Goal: Information Seeking & Learning: Check status

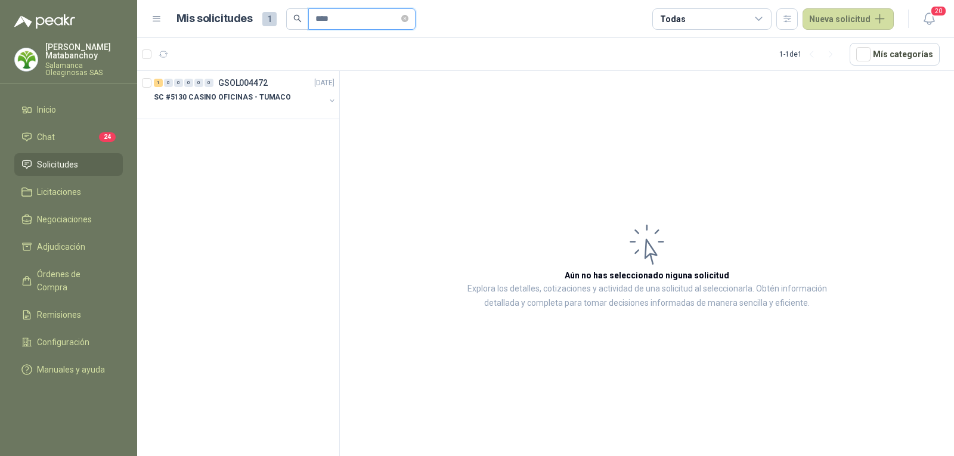
drag, startPoint x: 355, startPoint y: 20, endPoint x: 294, endPoint y: 30, distance: 61.0
click at [294, 30] on header "Mis solicitudes 1 **** Todas Nueva solicitud 20" at bounding box center [545, 19] width 817 height 38
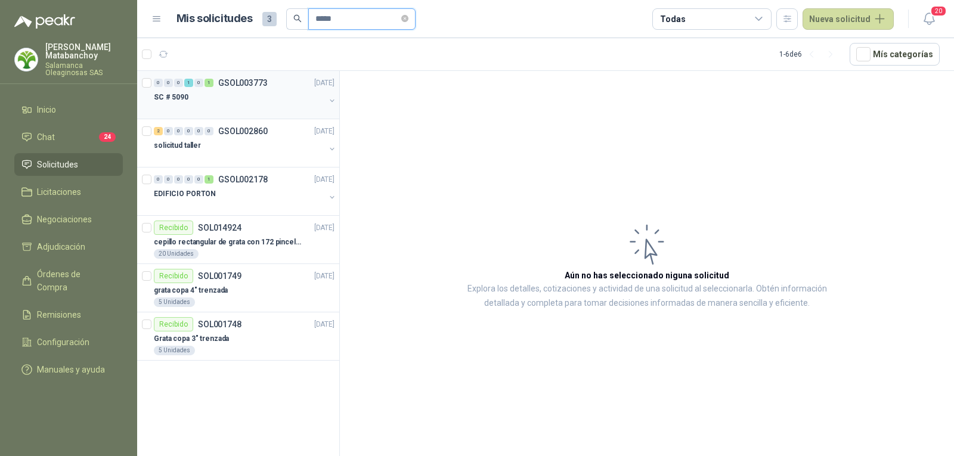
type input "*****"
click at [241, 96] on div "SC # 5090" at bounding box center [239, 97] width 171 height 14
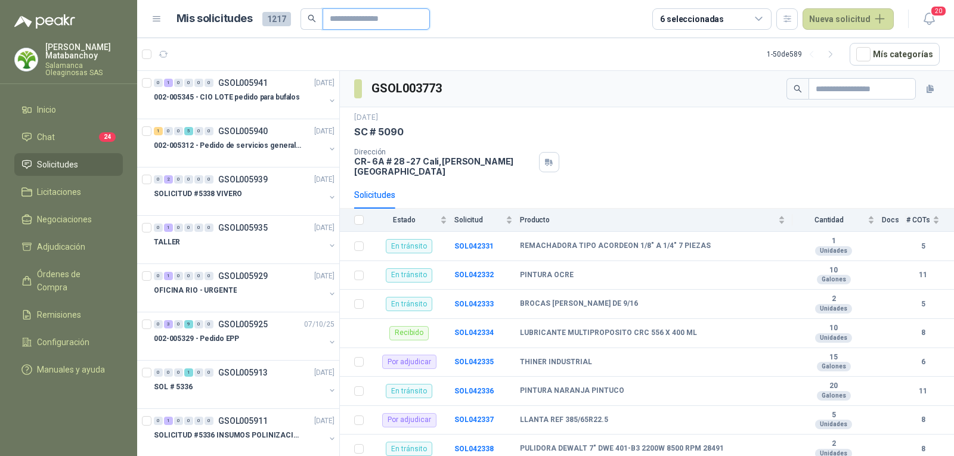
click at [348, 26] on input "text" at bounding box center [371, 19] width 83 height 20
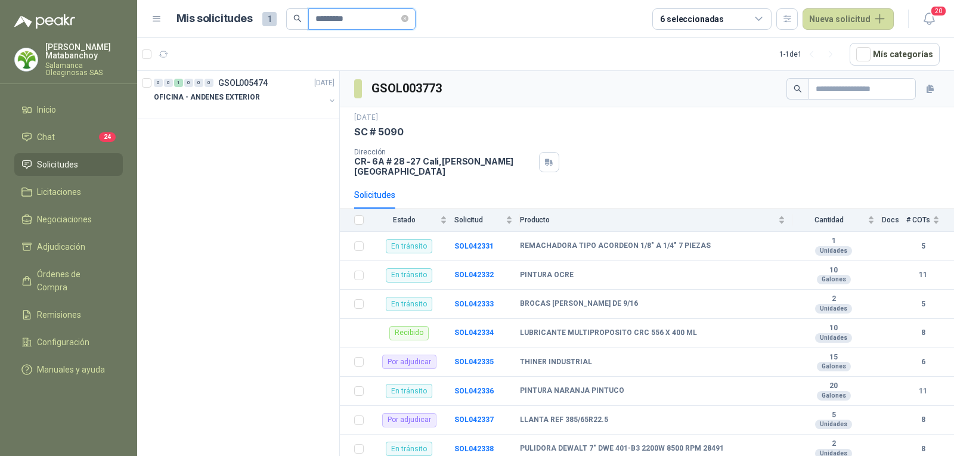
type input "*********"
click at [237, 104] on div at bounding box center [239, 109] width 171 height 10
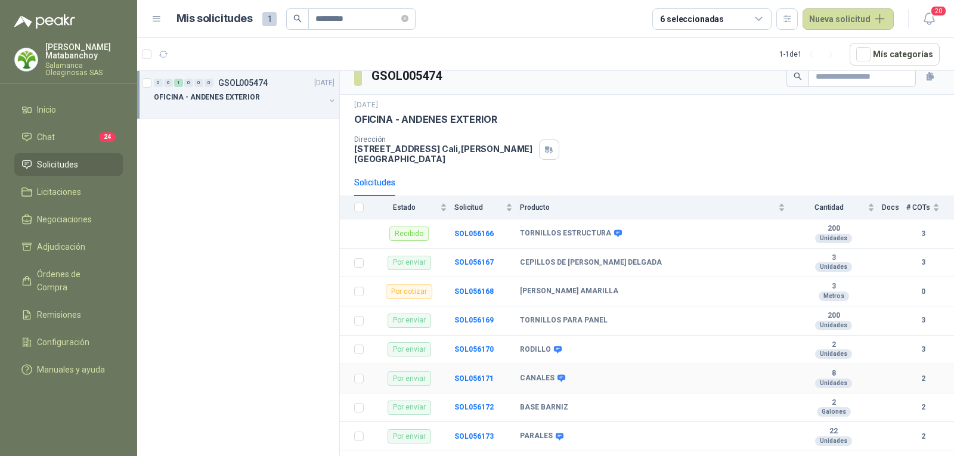
scroll to position [15, 0]
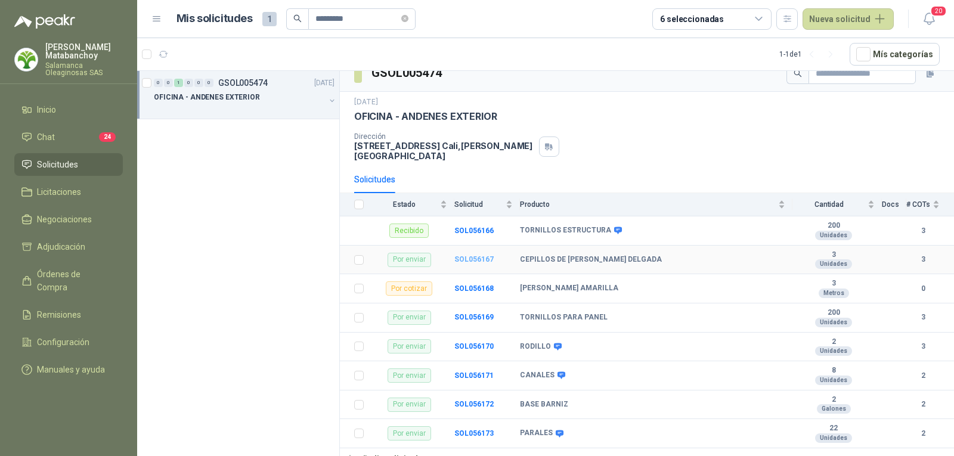
click at [474, 255] on b "SOL056167" at bounding box center [473, 259] width 39 height 8
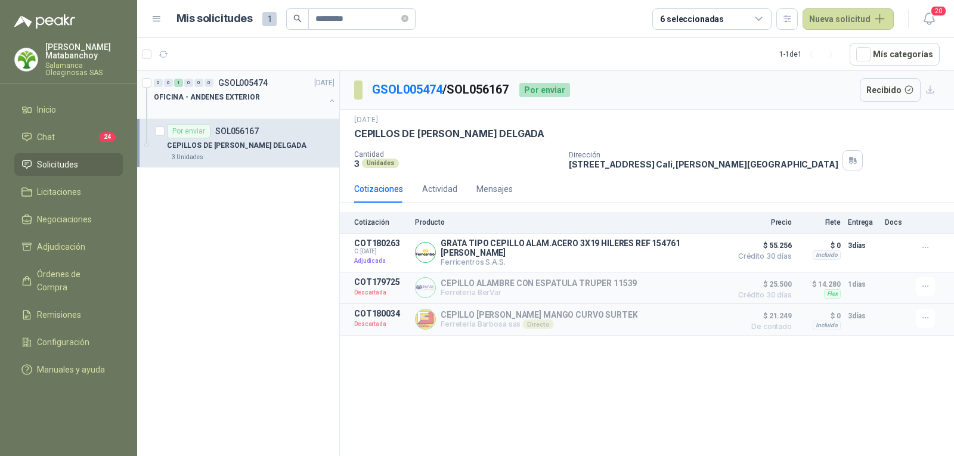
click at [262, 98] on div "OFICINA - ANDENES EXTERIOR" at bounding box center [239, 97] width 171 height 14
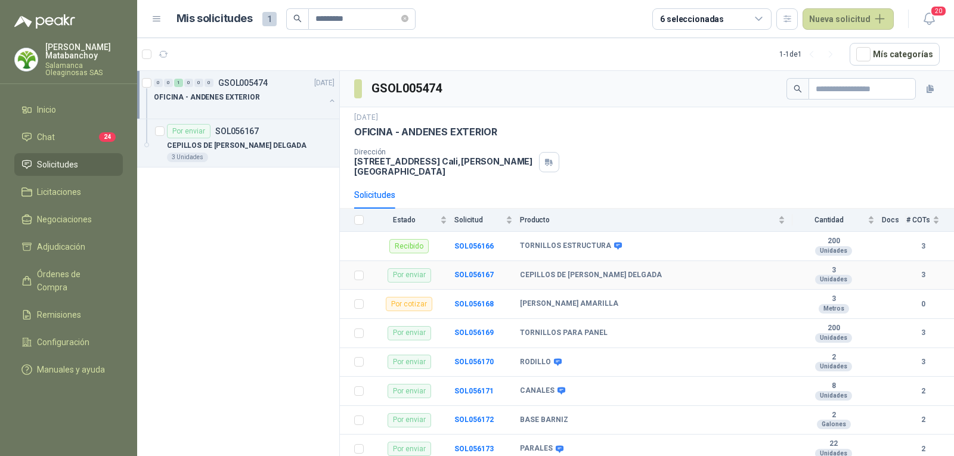
scroll to position [15, 0]
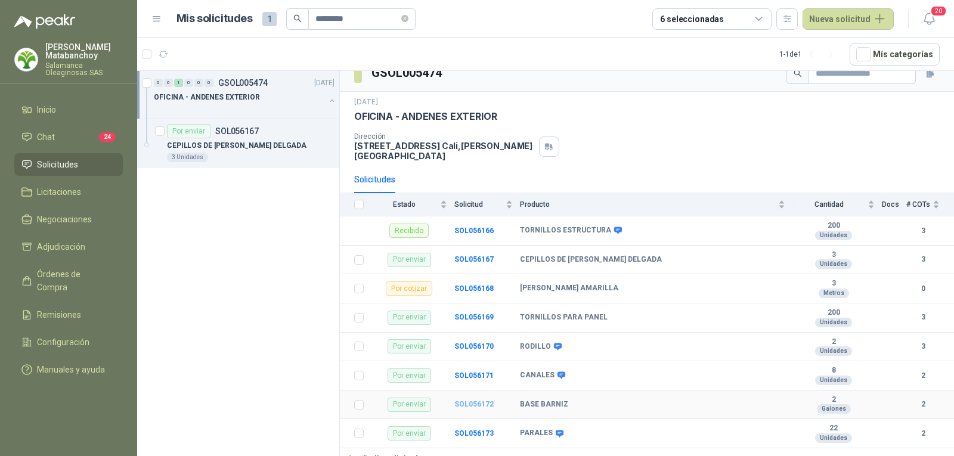
click at [474, 400] on b "SOL056172" at bounding box center [473, 404] width 39 height 8
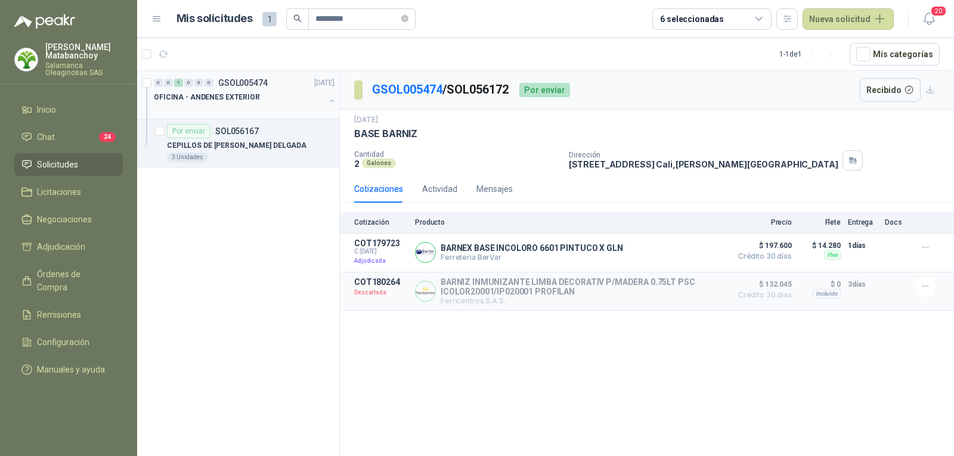
click at [255, 109] on div at bounding box center [239, 109] width 171 height 10
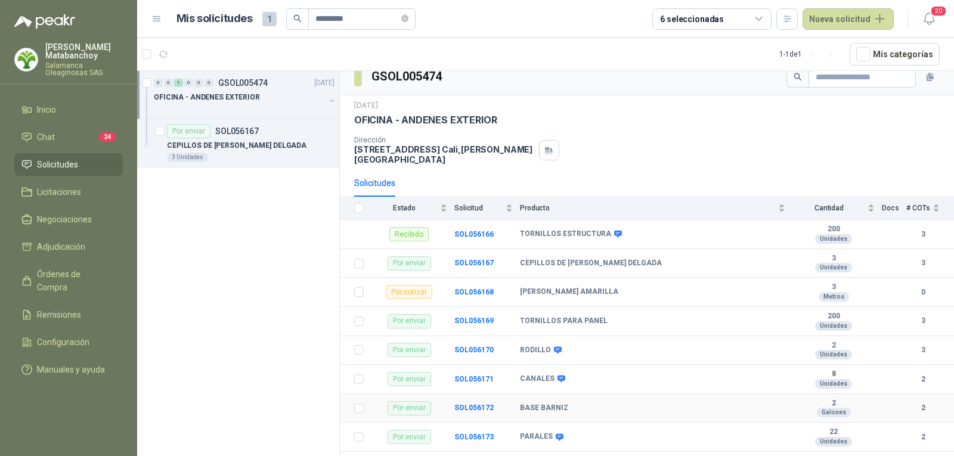
scroll to position [15, 0]
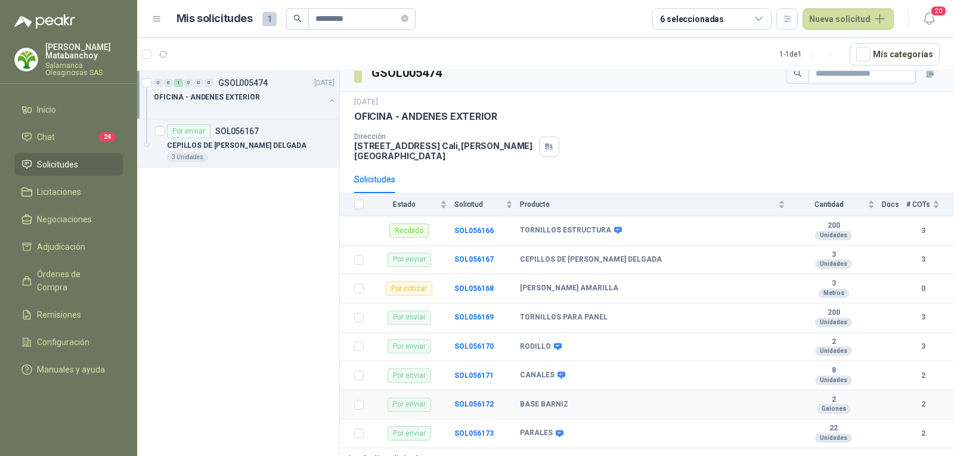
drag, startPoint x: 480, startPoint y: 392, endPoint x: 499, endPoint y: 362, distance: 35.6
click at [480, 400] on b "SOL056172" at bounding box center [473, 404] width 39 height 8
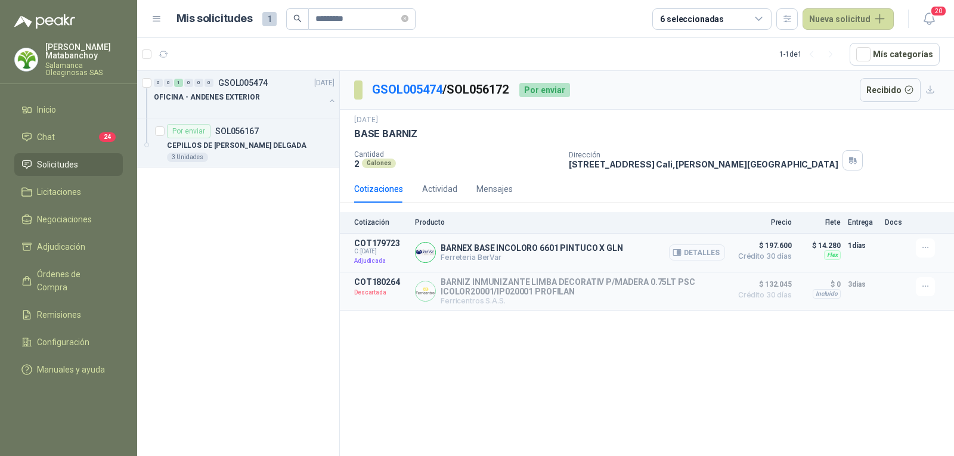
click at [708, 255] on button "Detalles" at bounding box center [697, 252] width 56 height 16
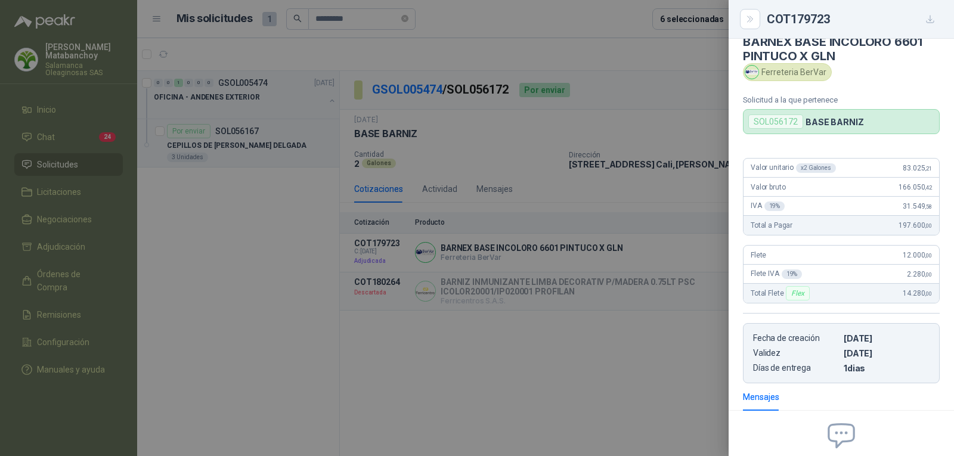
click at [459, 232] on div at bounding box center [477, 228] width 954 height 456
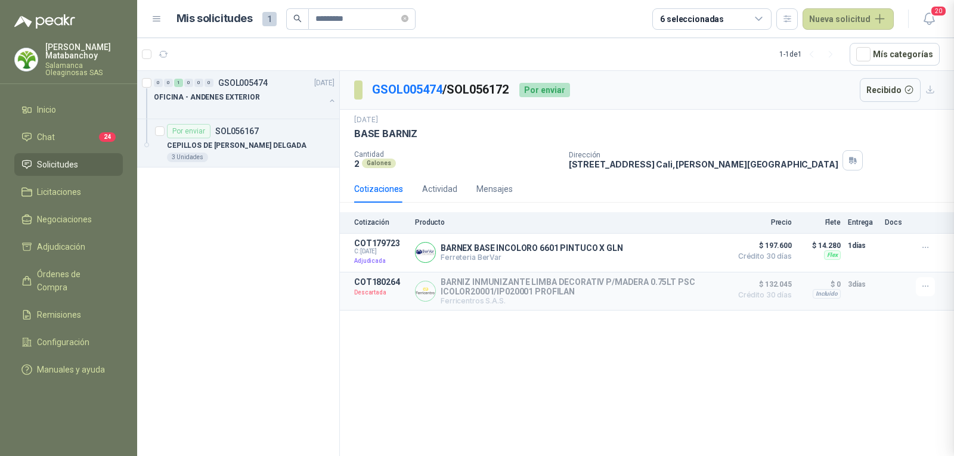
scroll to position [144, 0]
click at [395, 129] on p "BASE BARNIZ" at bounding box center [385, 134] width 63 height 13
click at [482, 247] on p "BARNEX BASE INCOLORO 6601 PINTUCO X GLN" at bounding box center [531, 248] width 182 height 10
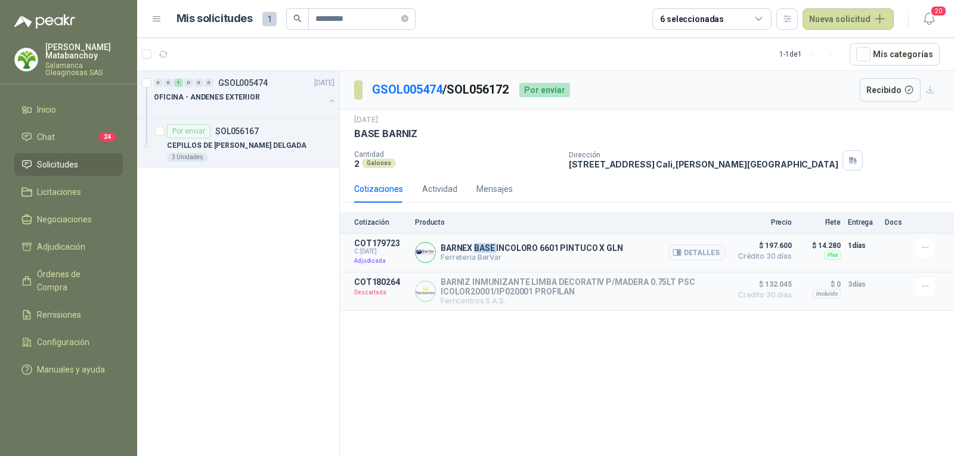
click at [482, 247] on p "BARNEX BASE INCOLORO 6601 PINTUCO X GLN" at bounding box center [531, 248] width 182 height 10
copy p "BARNEX BASE INCOLORO 6601 PINTUCO X GLN"
click at [621, 130] on div "BASE BARNIZ" at bounding box center [646, 134] width 585 height 13
click at [231, 103] on div "OFICINA - ANDENES EXTERIOR" at bounding box center [239, 97] width 171 height 14
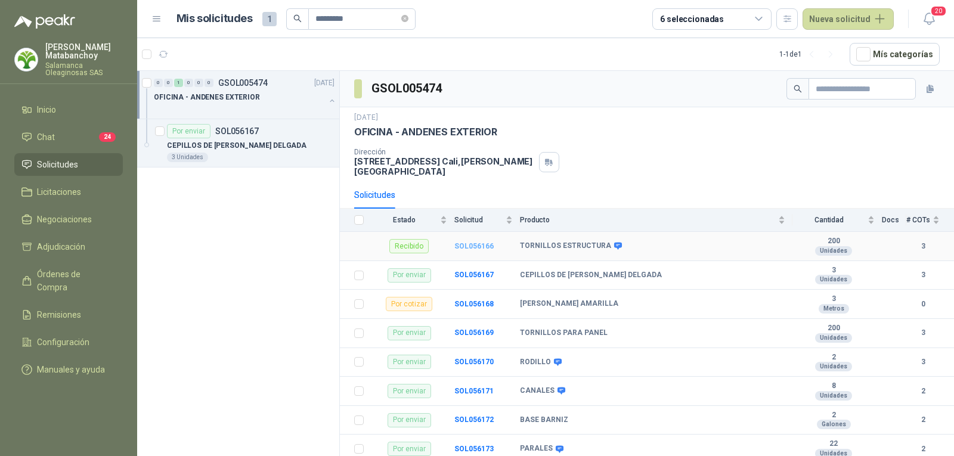
click at [474, 242] on b "SOL056166" at bounding box center [473, 246] width 39 height 8
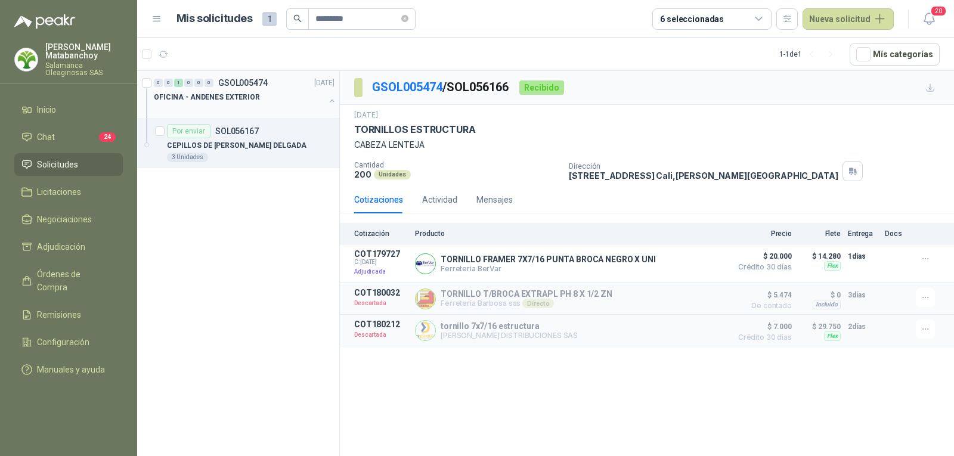
click at [235, 96] on p "OFICINA - ANDENES EXTERIOR" at bounding box center [207, 97] width 106 height 11
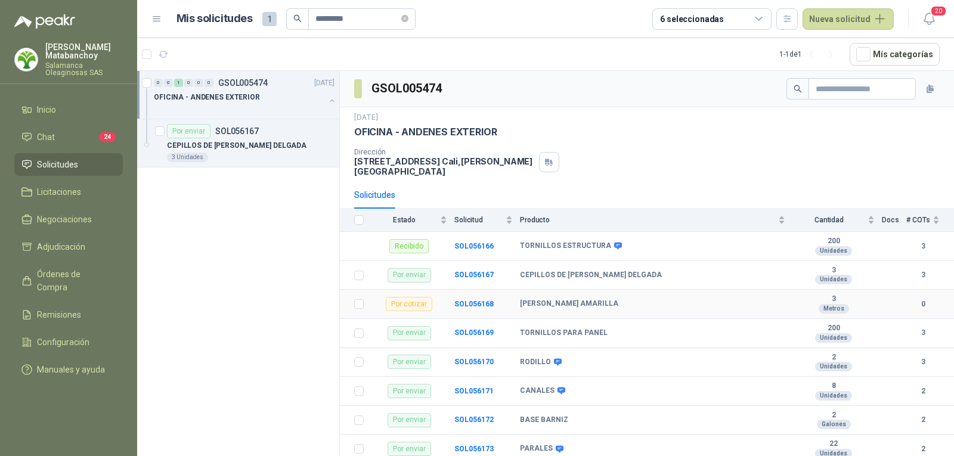
scroll to position [15, 0]
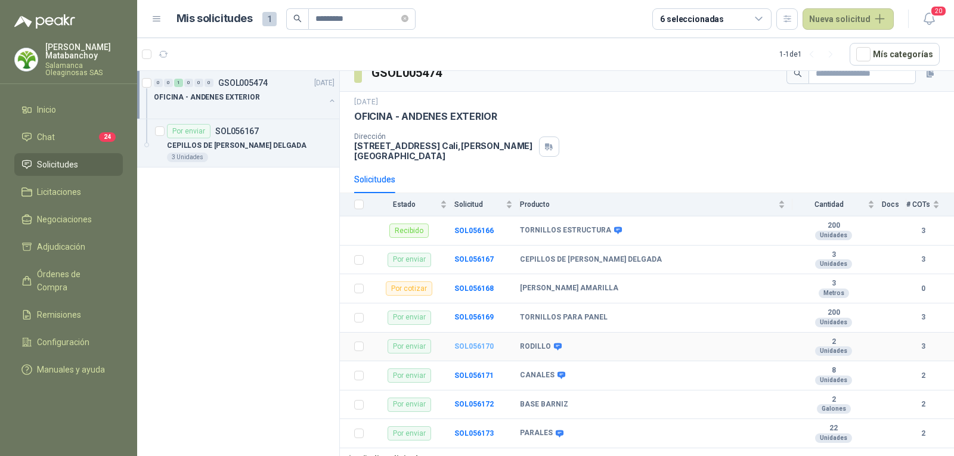
click at [473, 342] on b "SOL056170" at bounding box center [473, 346] width 39 height 8
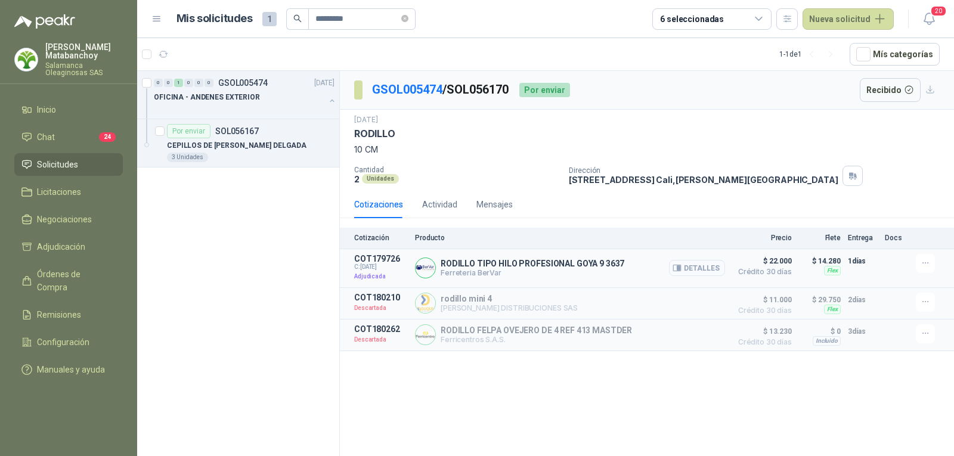
click at [697, 271] on button "Detalles" at bounding box center [697, 268] width 56 height 16
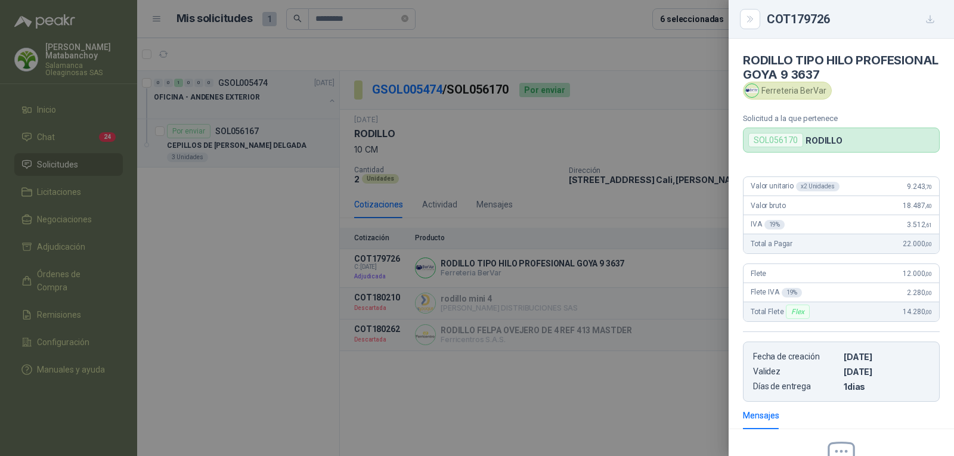
click at [520, 210] on div at bounding box center [477, 228] width 954 height 456
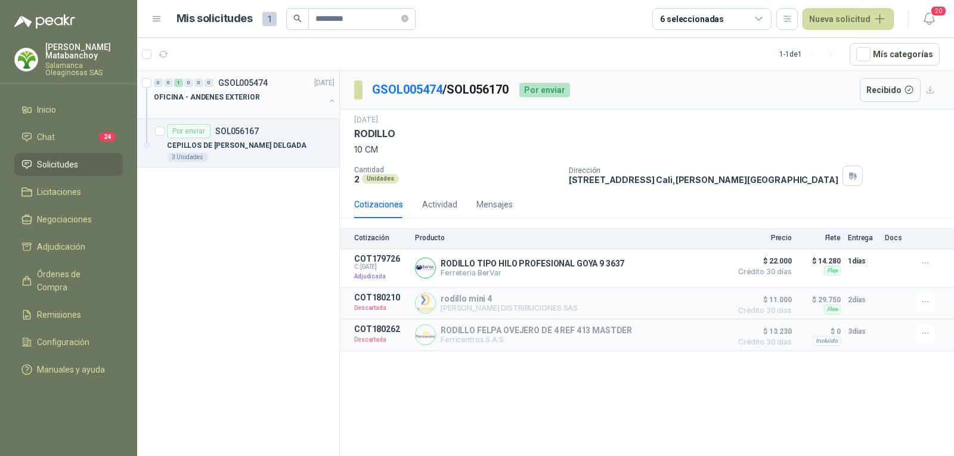
click at [203, 111] on div at bounding box center [239, 109] width 171 height 10
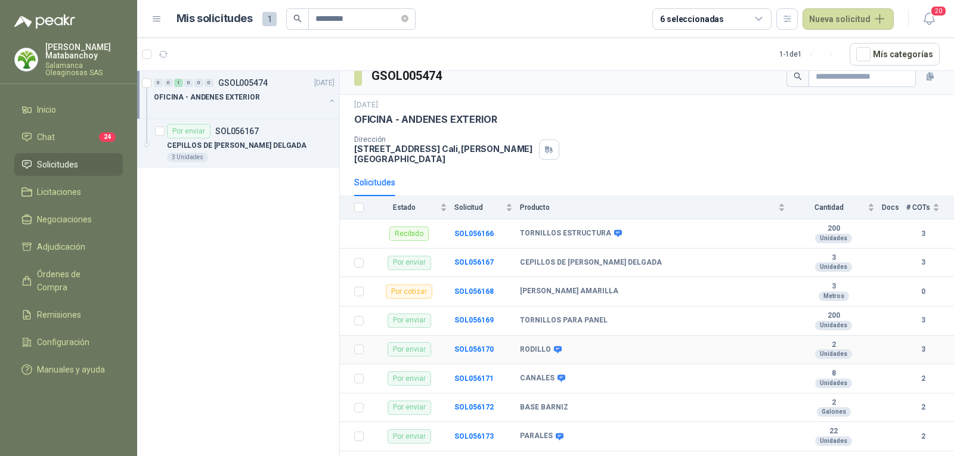
scroll to position [15, 0]
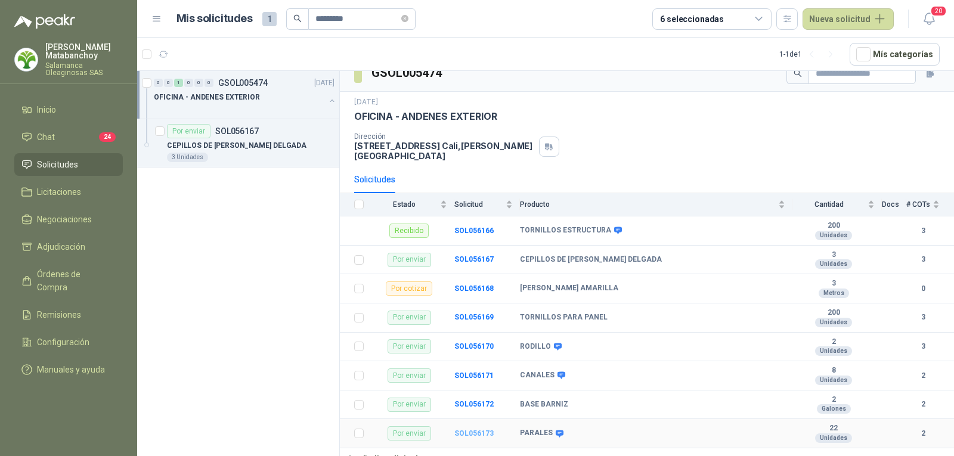
click at [480, 429] on b "SOL056173" at bounding box center [473, 433] width 39 height 8
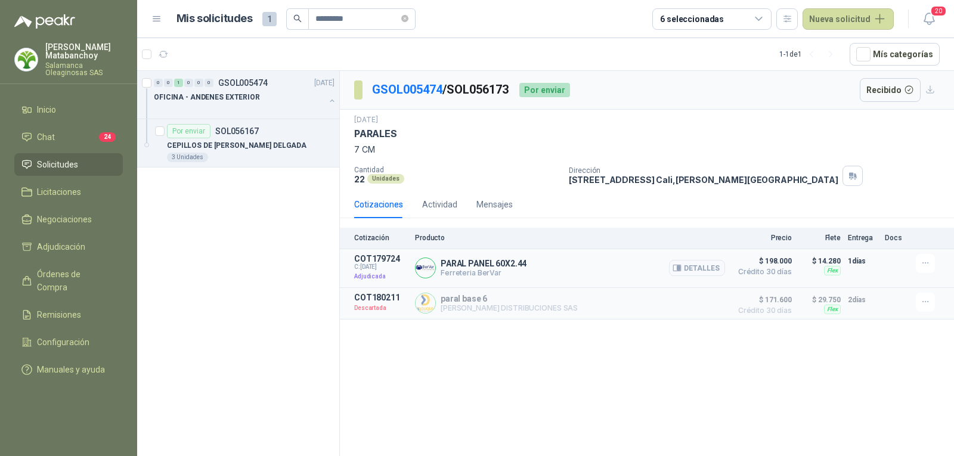
click at [468, 269] on p "Ferreteria BerVar" at bounding box center [483, 272] width 86 height 9
click at [467, 262] on p "PARAL PANEL 60X2.44" at bounding box center [483, 264] width 86 height 10
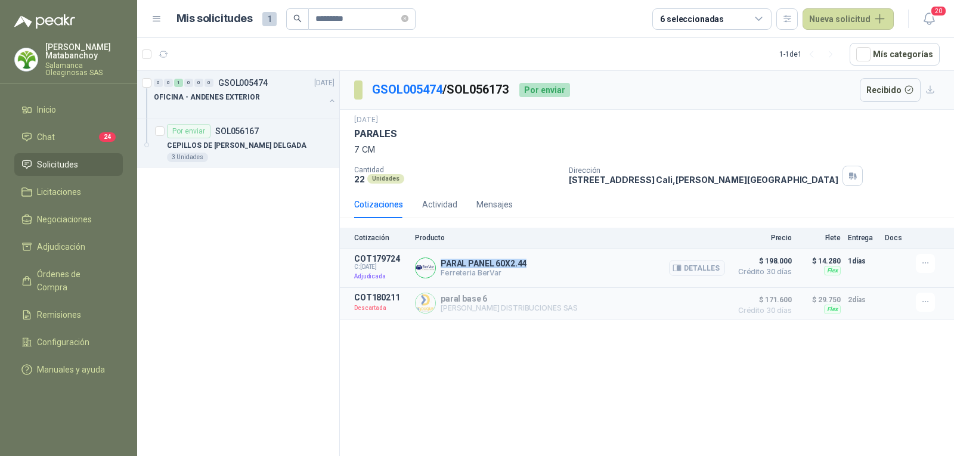
click at [467, 262] on p "PARAL PANEL 60X2.44" at bounding box center [483, 264] width 86 height 10
copy p "PARAL PANEL 60X2.44"
click at [535, 382] on div "GSOL005474 / SOL056173 Por enviar Recibido 16 sept, 2025 PARALES 7 CM Cantidad …" at bounding box center [647, 265] width 614 height 389
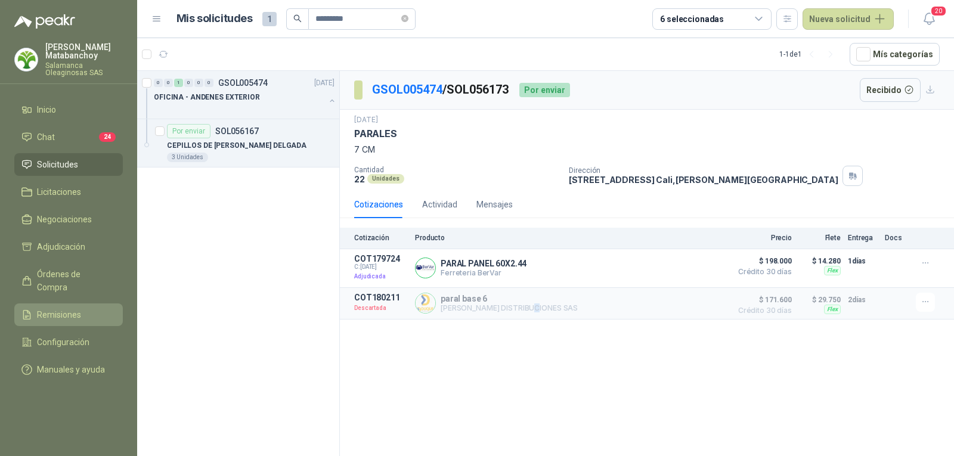
click at [61, 308] on span "Remisiones" at bounding box center [59, 314] width 44 height 13
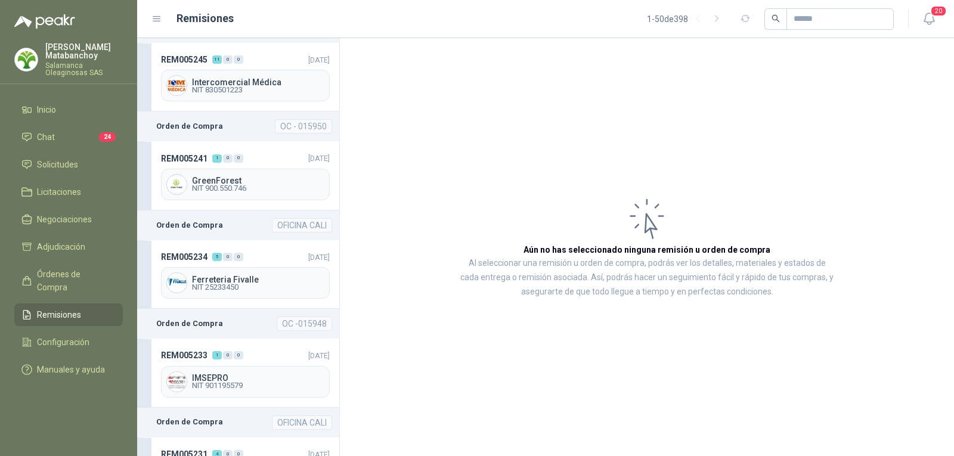
scroll to position [1967, 0]
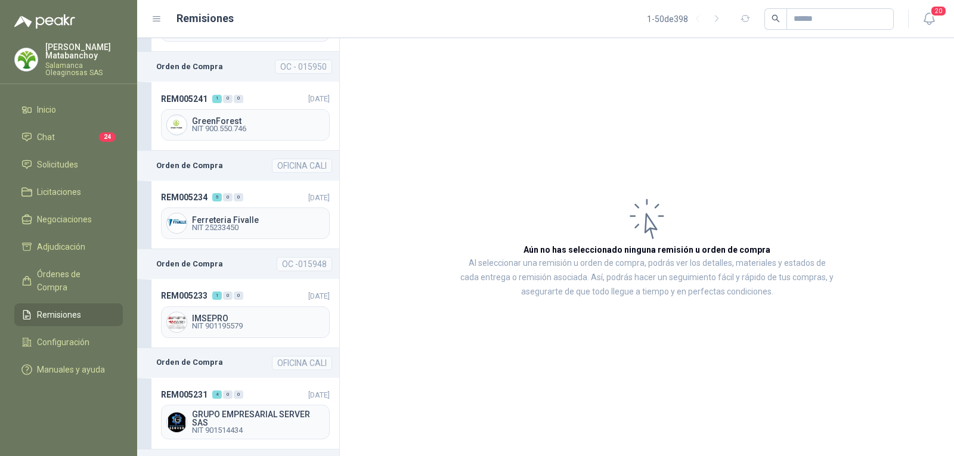
click at [226, 207] on div "Ferreteria Fivalle NIT 25233450" at bounding box center [245, 223] width 169 height 32
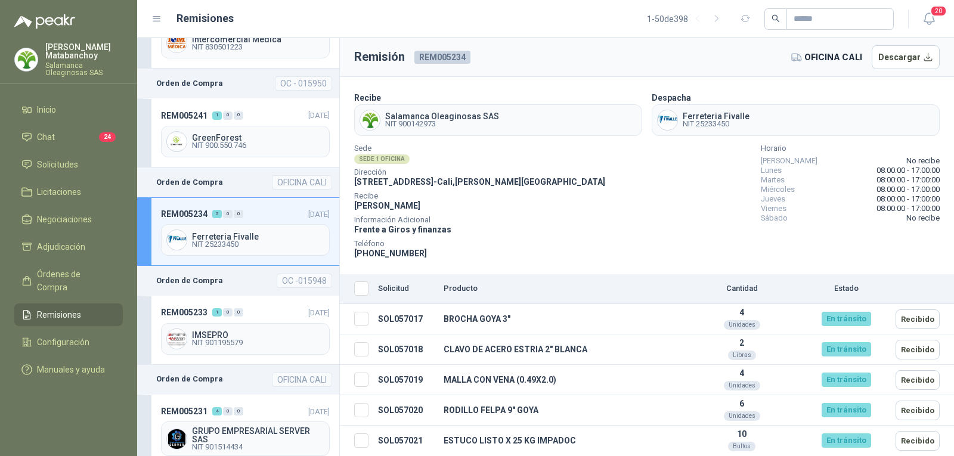
scroll to position [1967, 0]
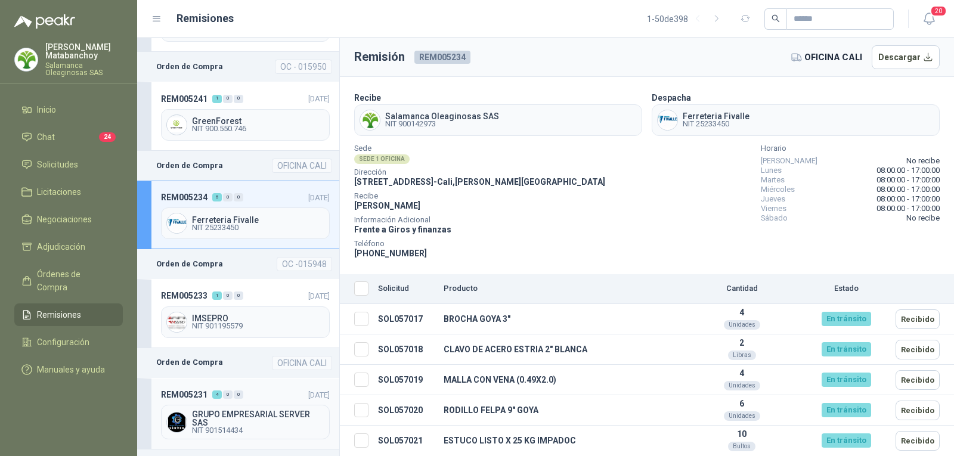
click at [225, 394] on div "0" at bounding box center [228, 394] width 10 height 8
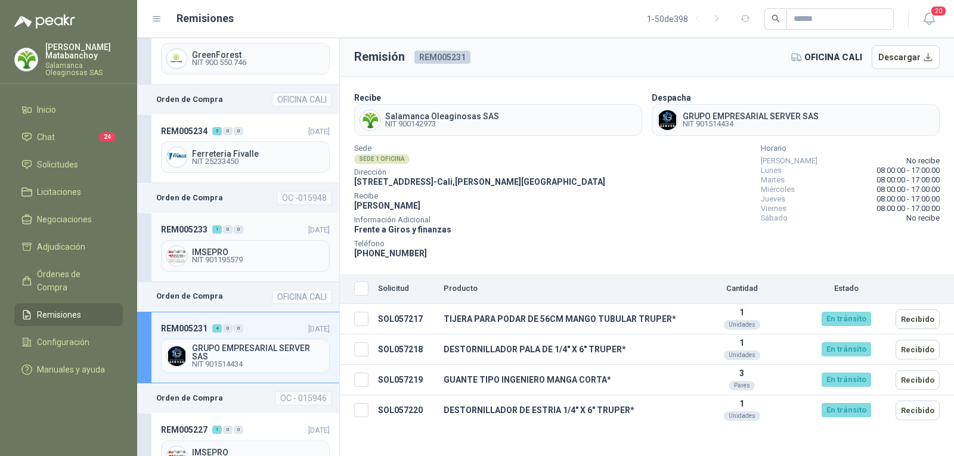
scroll to position [2027, 0]
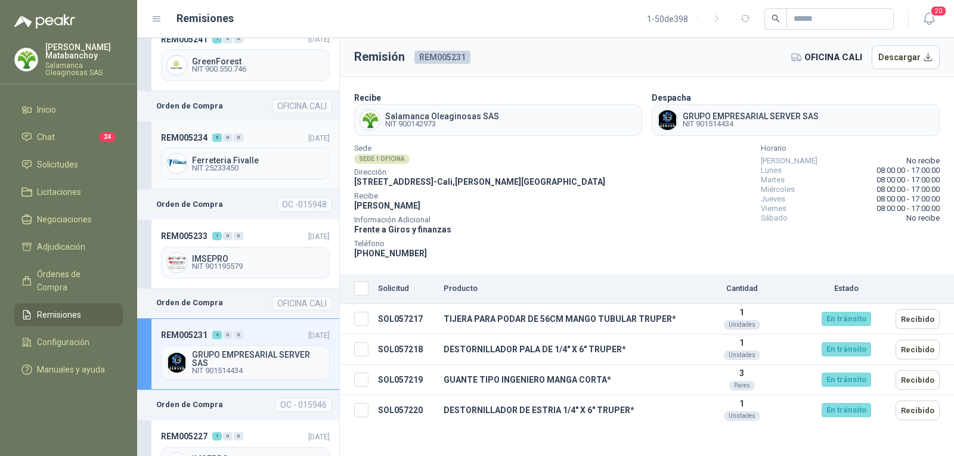
click at [273, 121] on div "REM005234 5 0 0 25/09/2025 Ferreteria Fivalle NIT 25233450" at bounding box center [238, 155] width 202 height 69
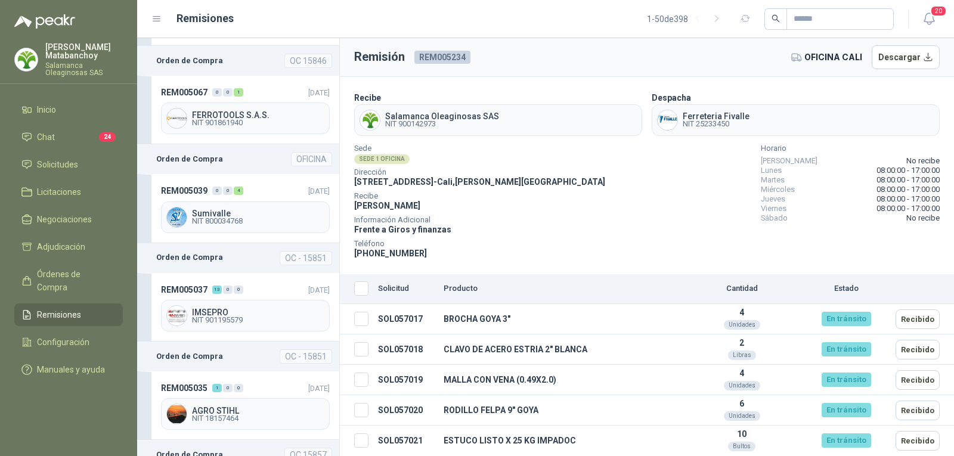
scroll to position [3457, 0]
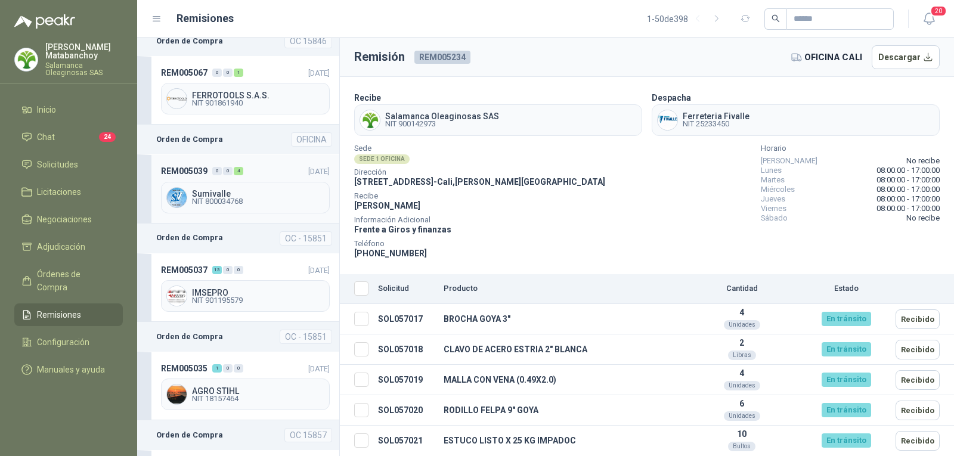
click at [284, 154] on div "REM005039 0 0 4 02/09/2025 Sumivalle NIT 800034768" at bounding box center [238, 188] width 202 height 69
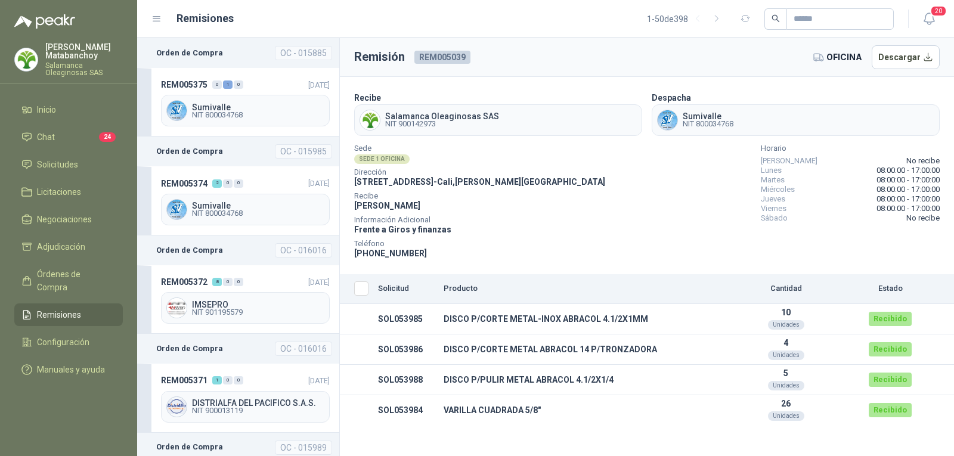
click at [38, 178] on ul "Inicio Chat 24 Solicitudes Licitaciones Negociaciones Adjudicación Órdenes de C…" at bounding box center [68, 241] width 137 height 287
click at [41, 163] on span "Solicitudes" at bounding box center [57, 164] width 41 height 13
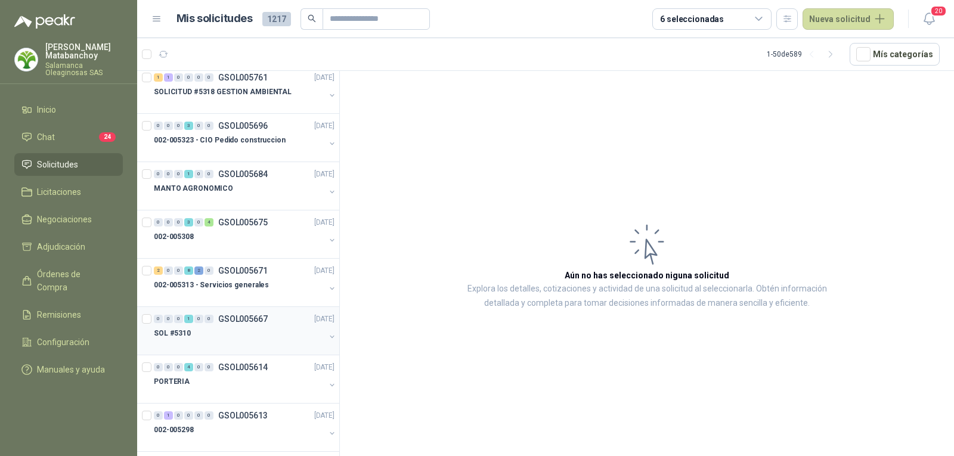
scroll to position [775, 0]
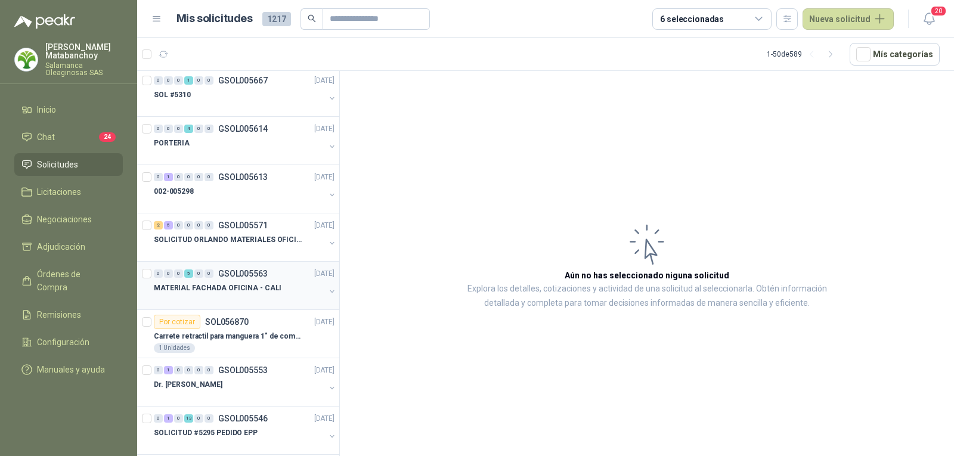
click at [267, 298] on div at bounding box center [239, 300] width 171 height 10
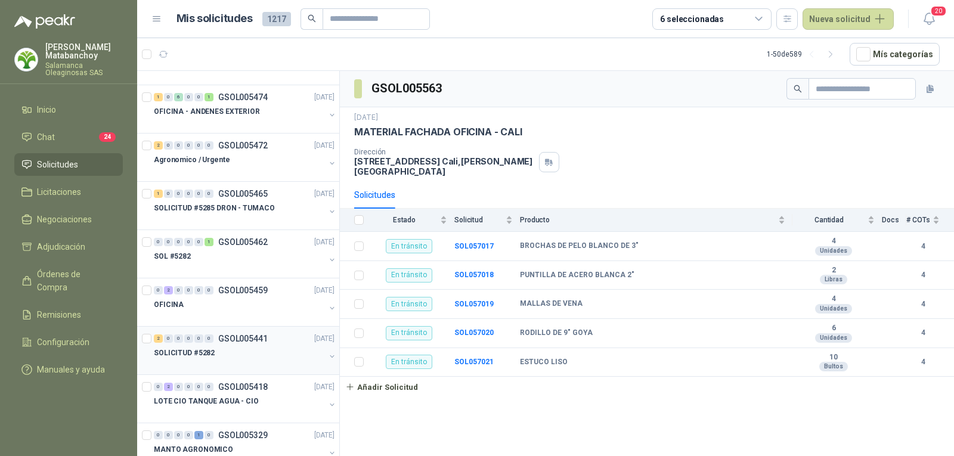
scroll to position [1252, 0]
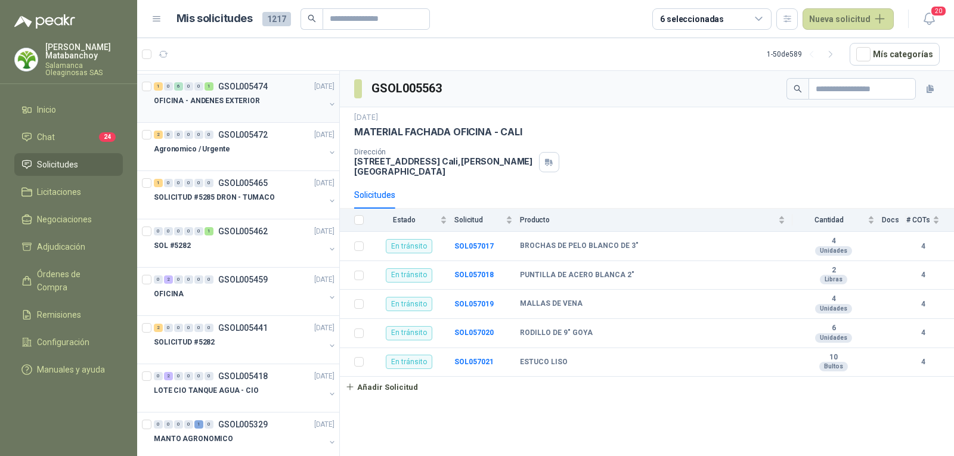
click at [209, 108] on div at bounding box center [239, 113] width 171 height 10
